Goal: Obtain resource: Download file/media

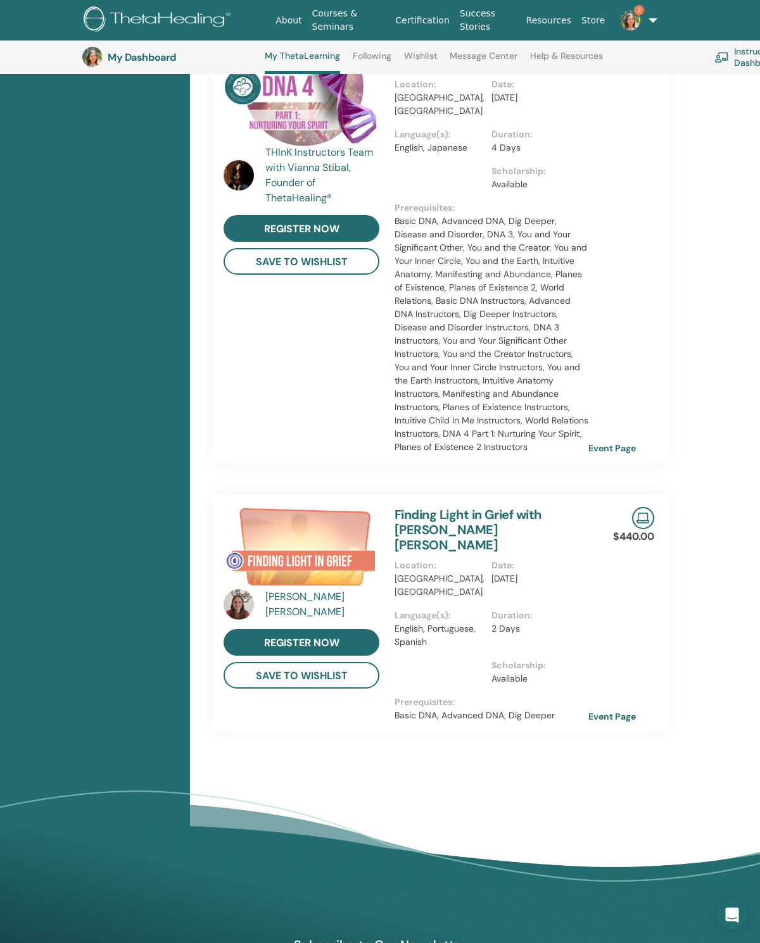
scroll to position [1853, 0]
click at [348, 629] on link "register now" at bounding box center [301, 642] width 156 height 27
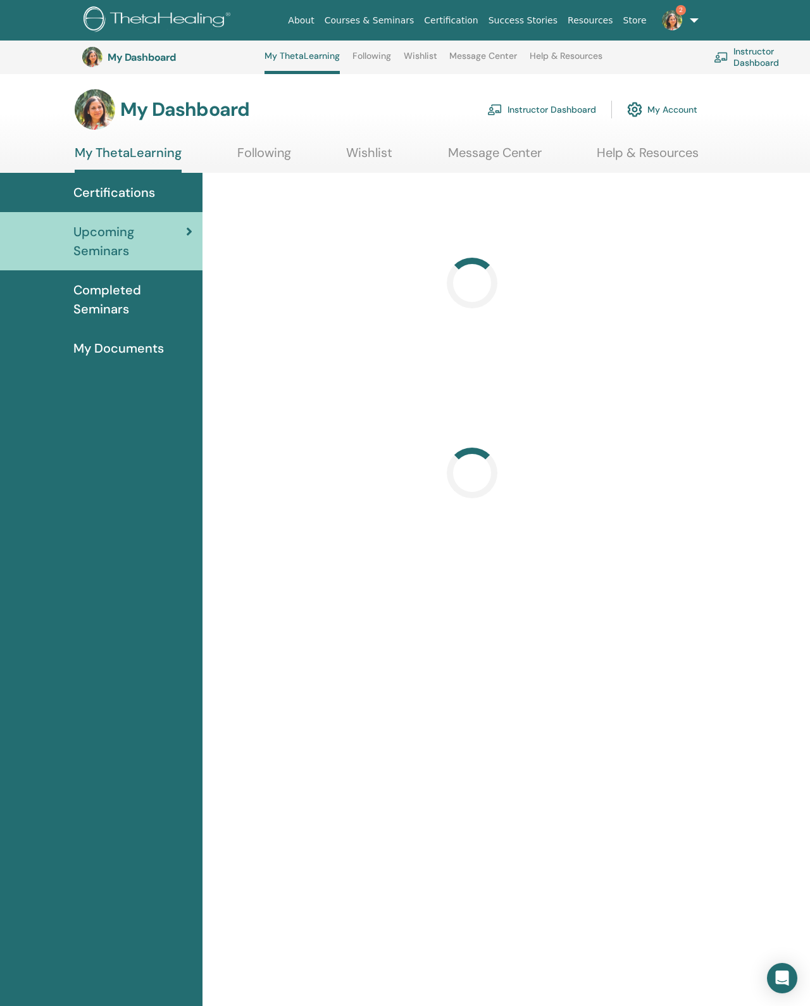
scroll to position [450, 0]
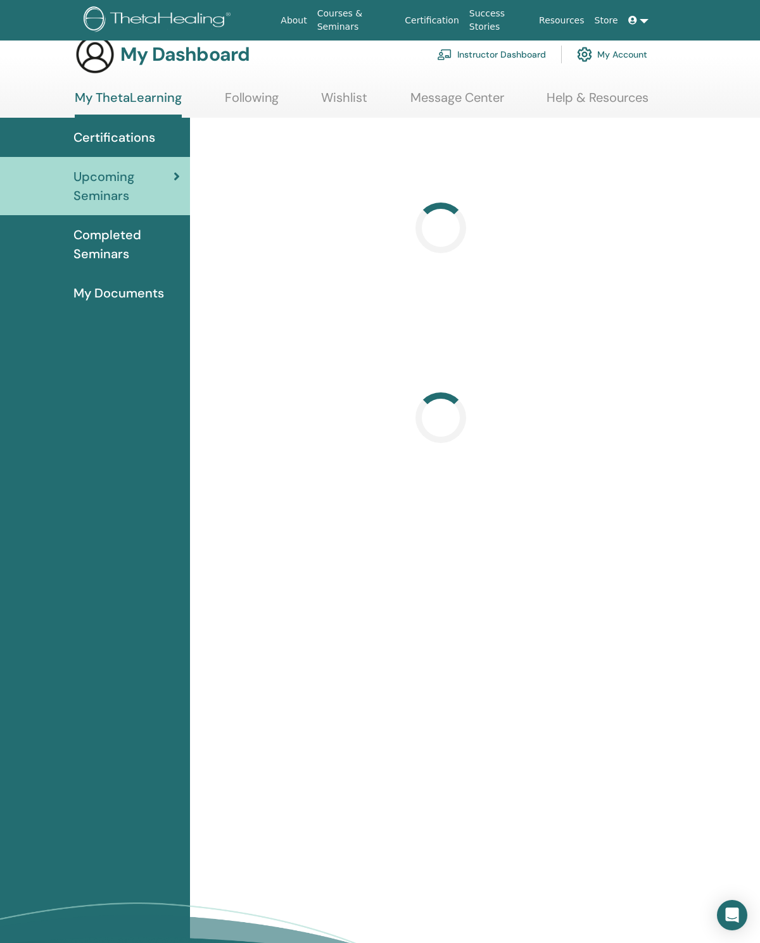
scroll to position [25, 0]
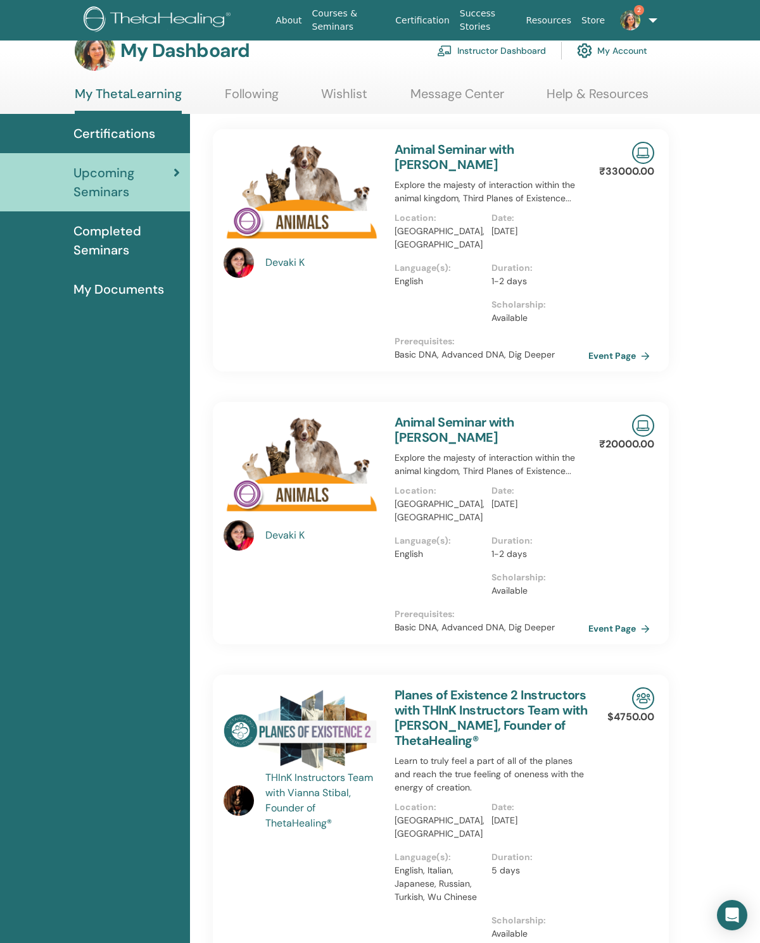
click at [499, 49] on link "Instructor Dashboard" at bounding box center [491, 51] width 109 height 28
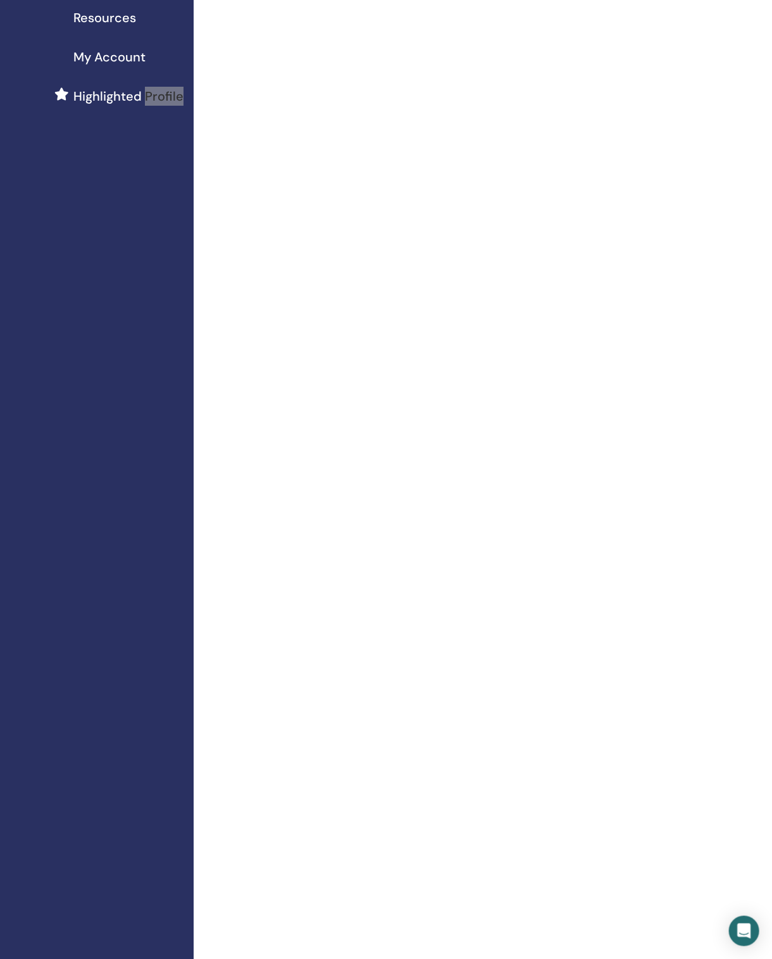
scroll to position [297, 9]
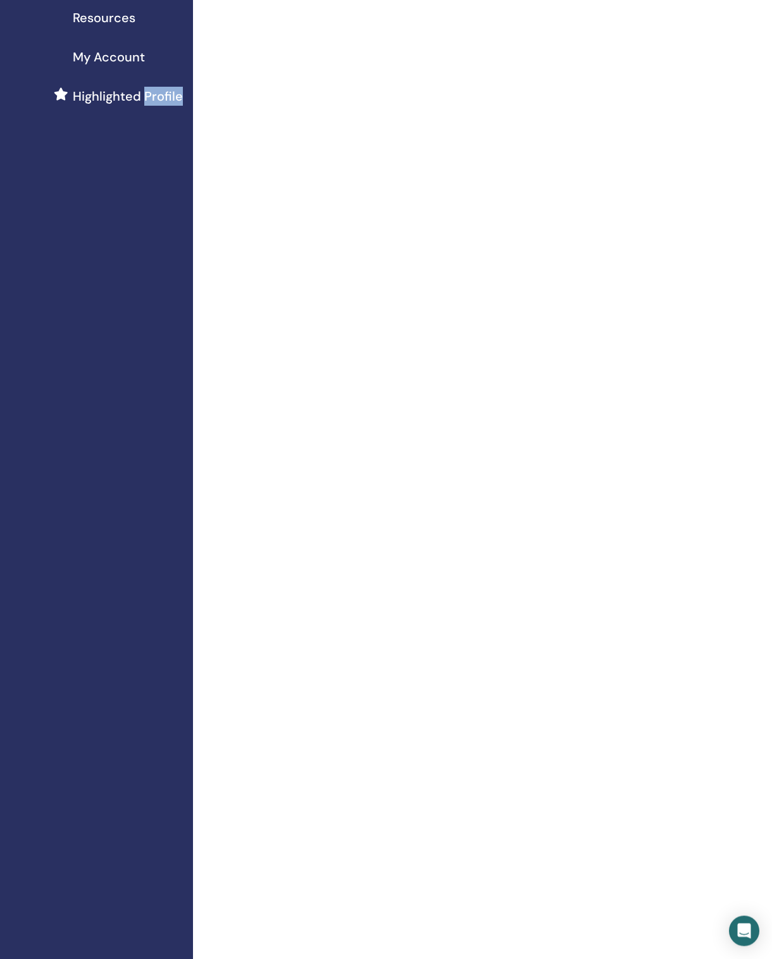
click at [700, 763] on div "Welcome Instructor" at bounding box center [482, 632] width 579 height 1776
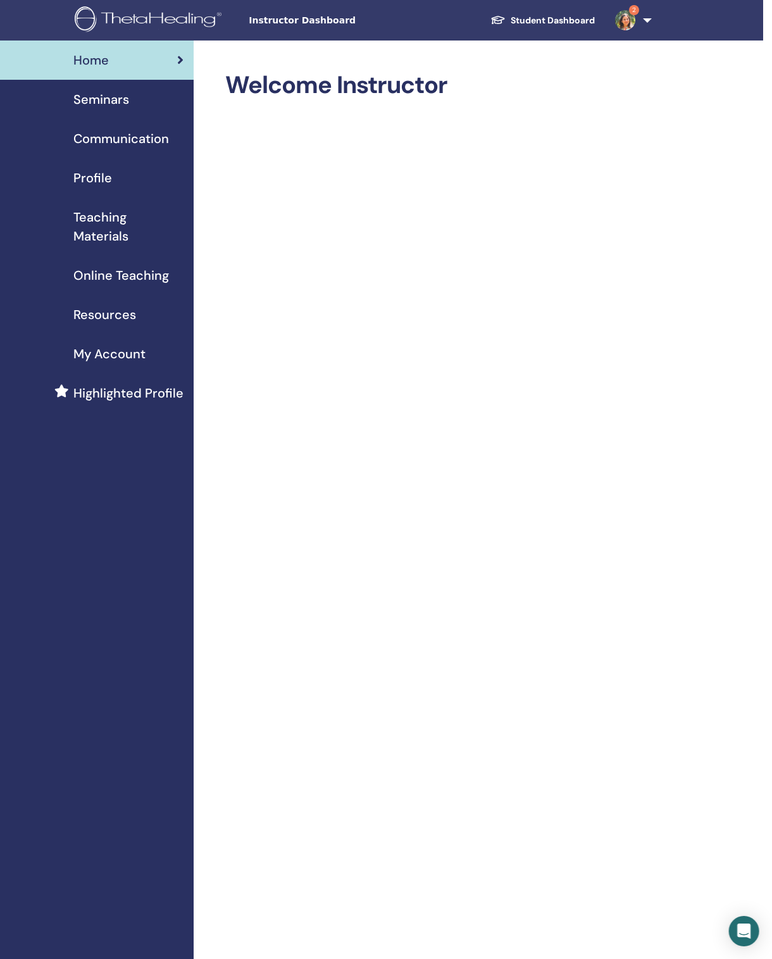
scroll to position [0, 0]
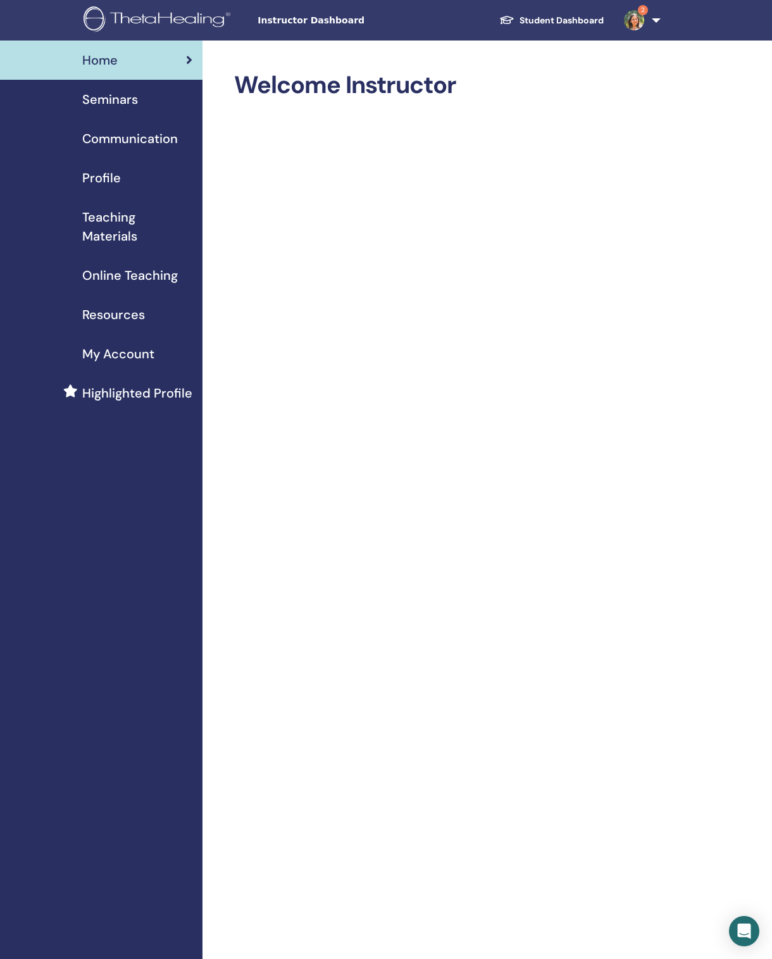
click at [123, 246] on span "Teaching Materials" at bounding box center [137, 227] width 110 height 38
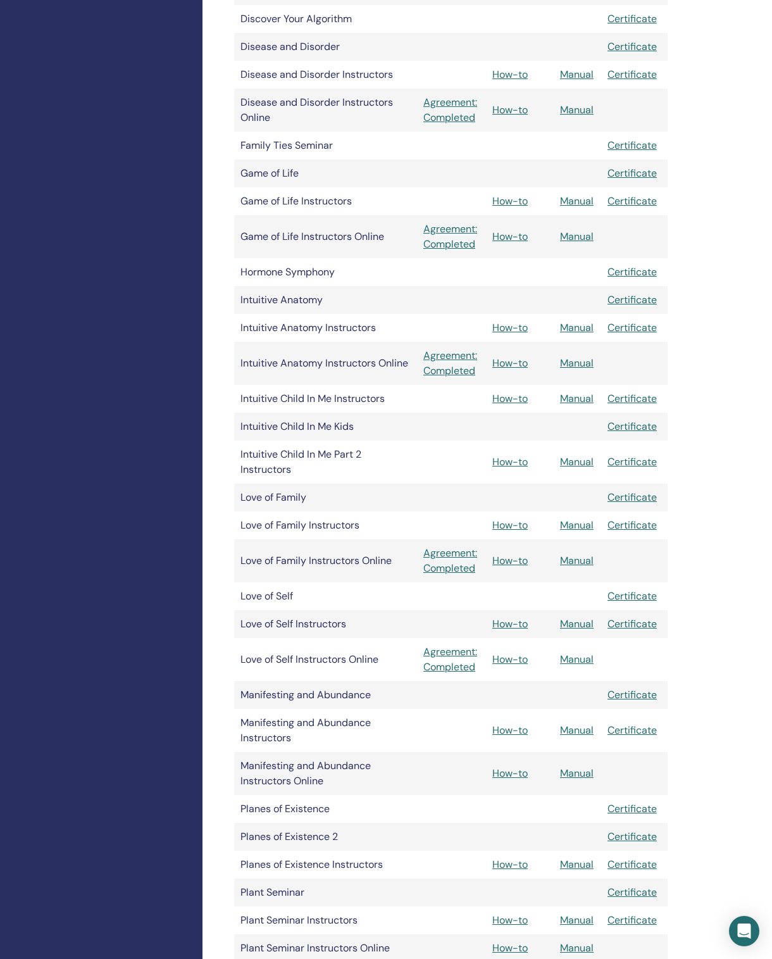
scroll to position [898, 0]
click at [586, 531] on link "Manual" at bounding box center [577, 524] width 34 height 13
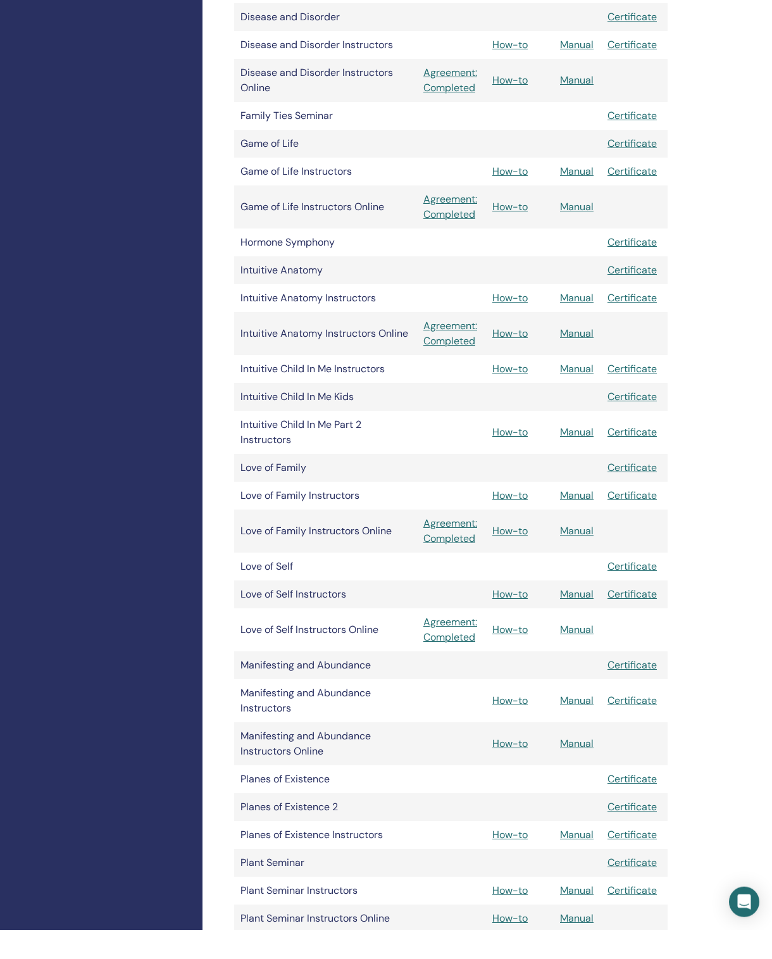
scroll to position [930, 0]
